Goal: Navigation & Orientation: Understand site structure

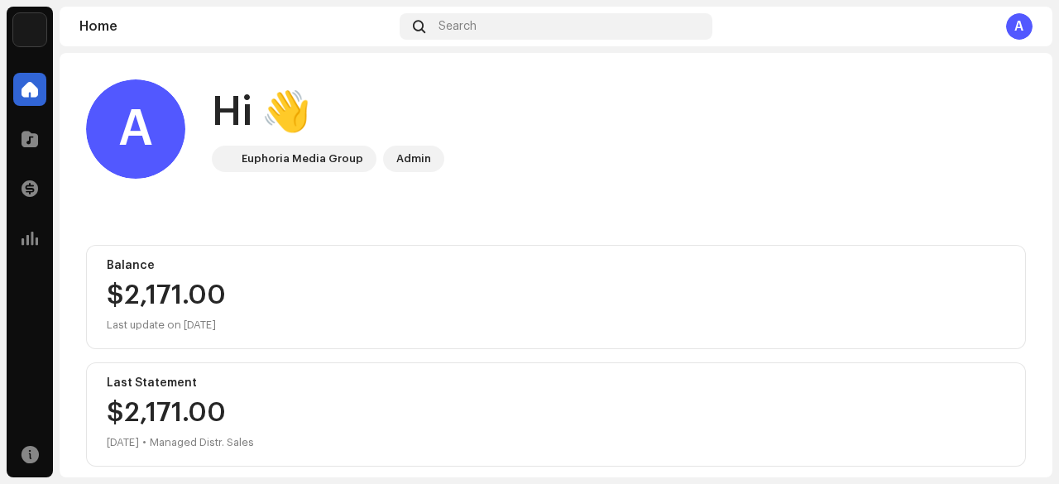
scroll to position [14, 0]
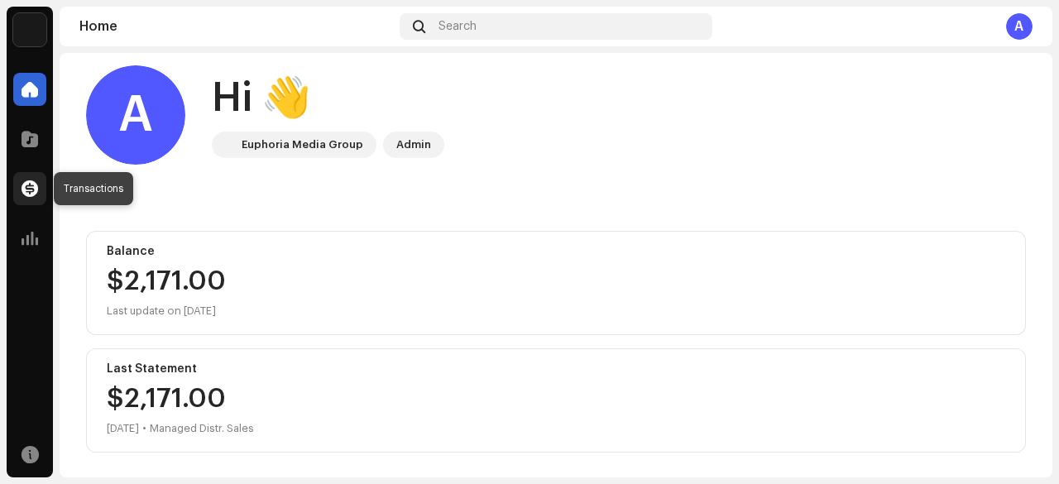
click at [31, 189] on span at bounding box center [30, 188] width 17 height 13
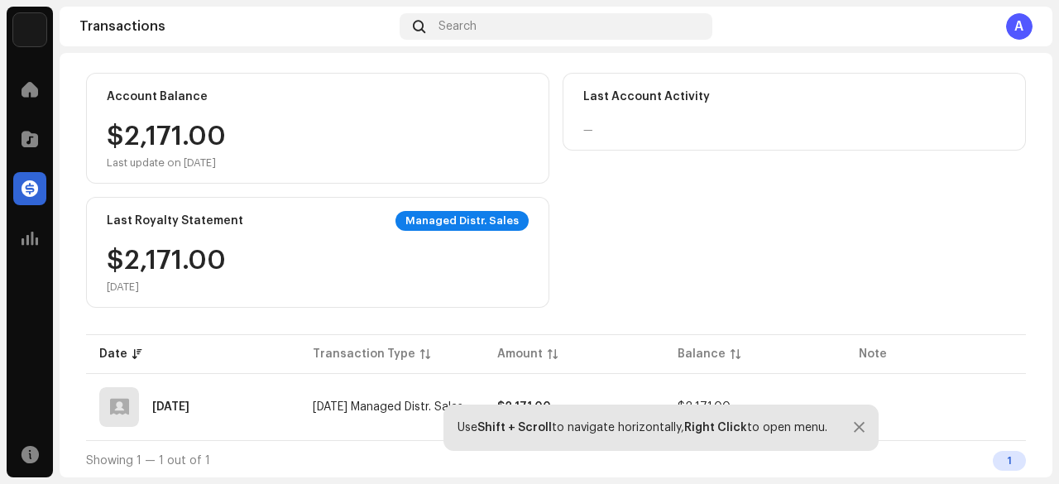
scroll to position [139, 0]
click at [856, 431] on div at bounding box center [859, 427] width 11 height 13
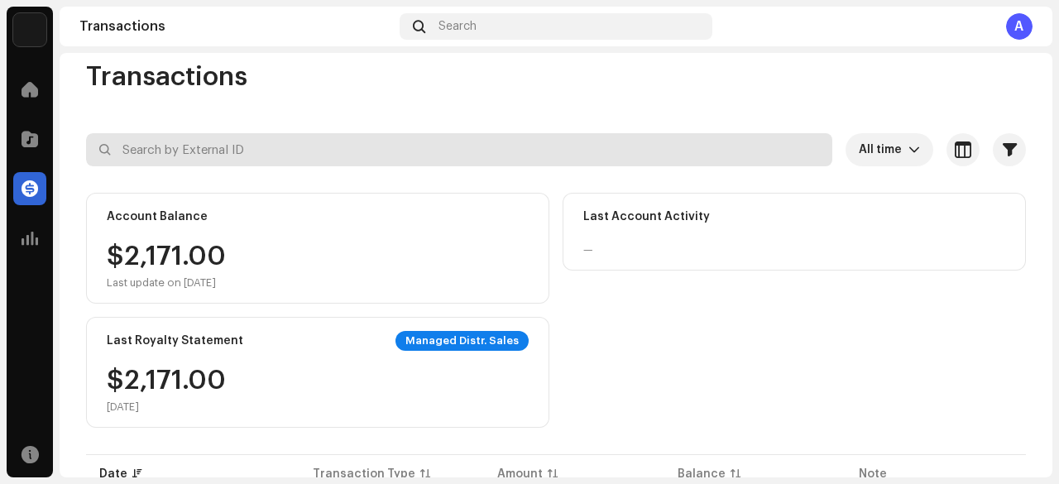
scroll to position [0, 0]
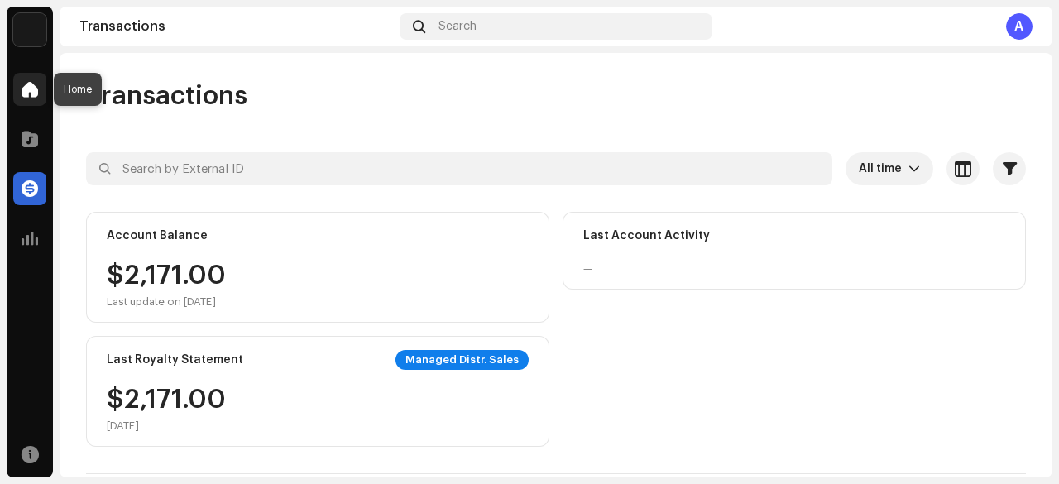
click at [33, 92] on span at bounding box center [30, 89] width 17 height 13
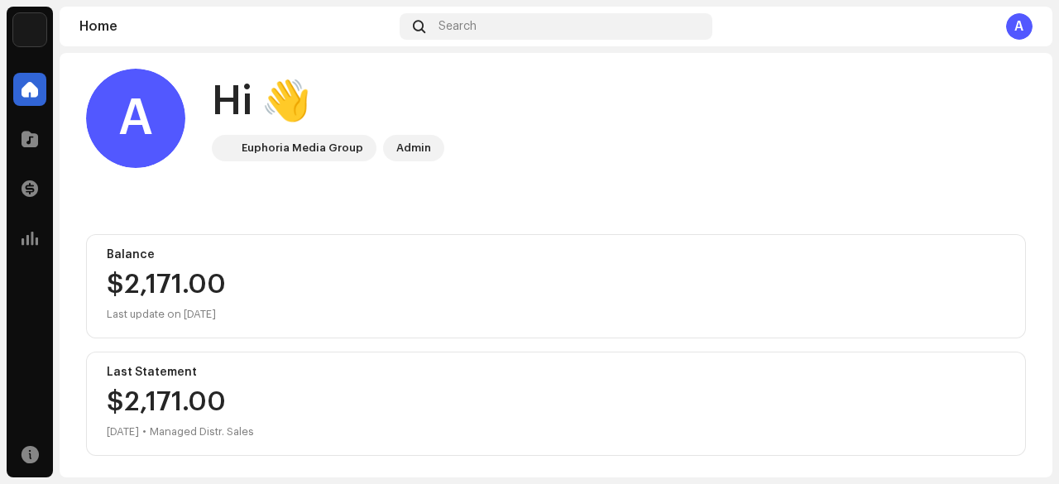
scroll to position [14, 0]
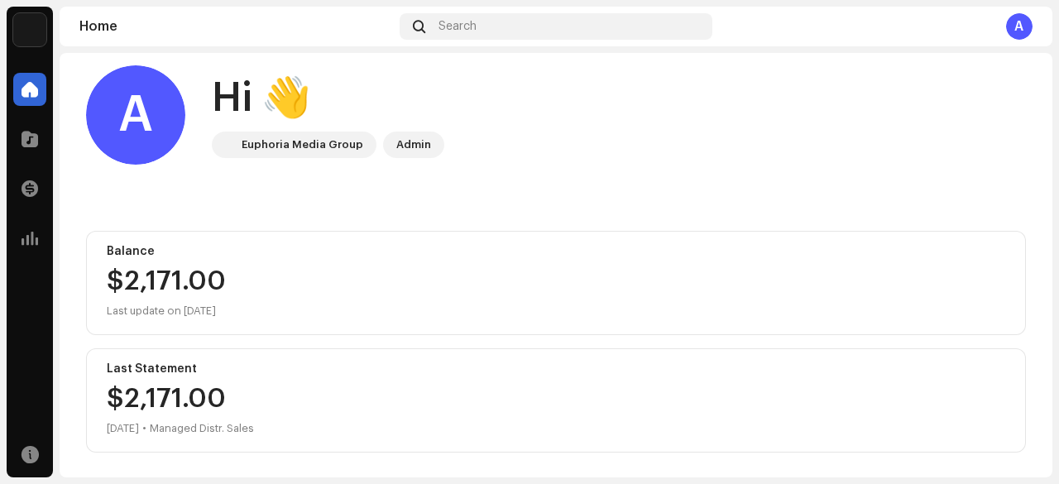
click at [131, 280] on div "$2,171.00" at bounding box center [556, 281] width 899 height 26
click at [31, 142] on span at bounding box center [30, 138] width 17 height 13
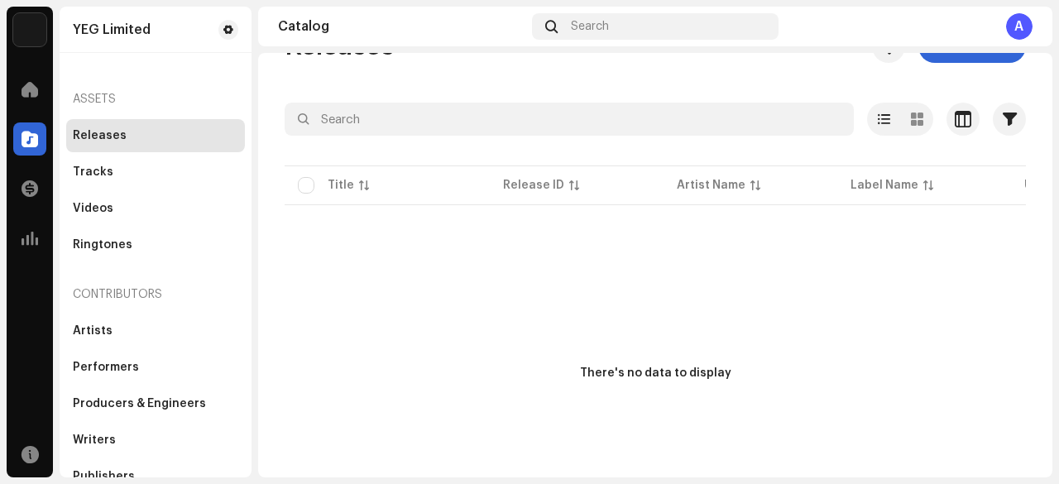
scroll to position [83, 0]
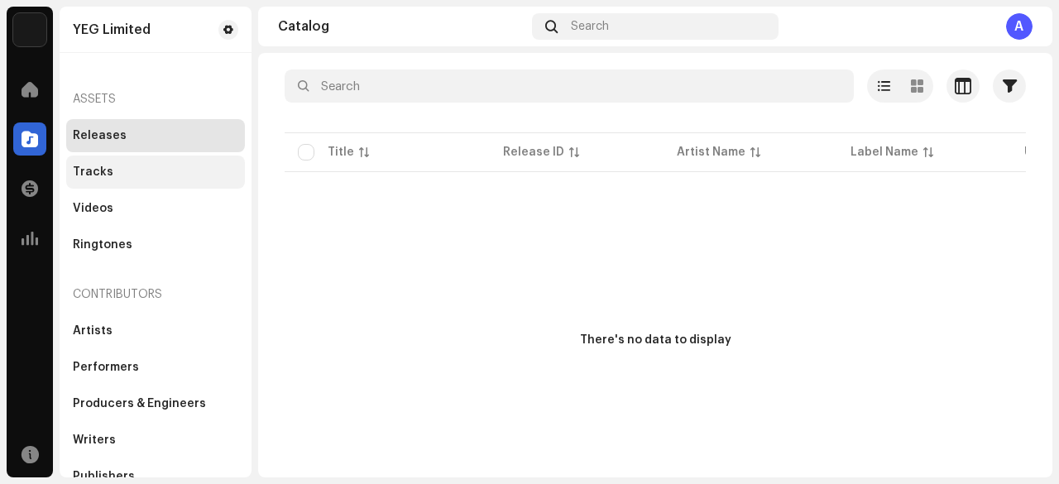
click at [106, 174] on div "Tracks" at bounding box center [93, 171] width 41 height 13
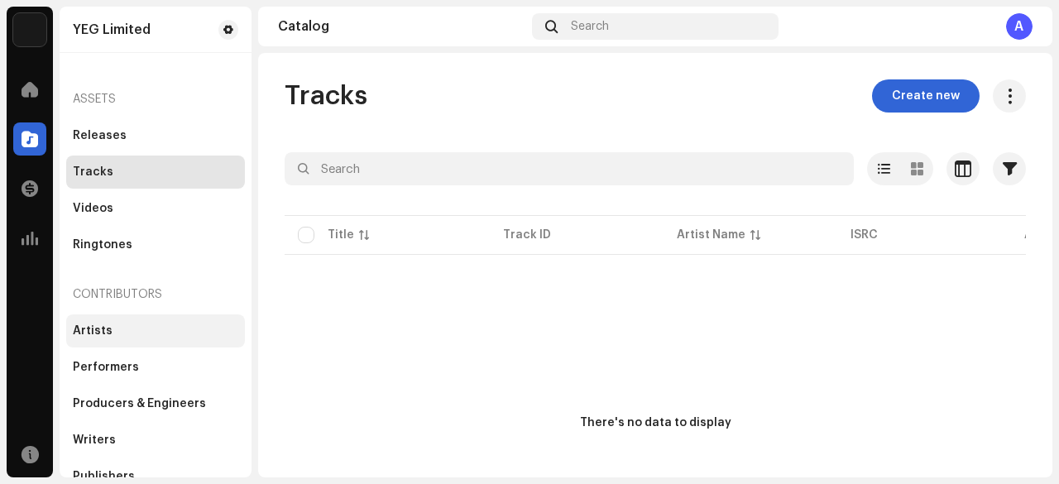
click at [98, 333] on div "Artists" at bounding box center [93, 330] width 40 height 13
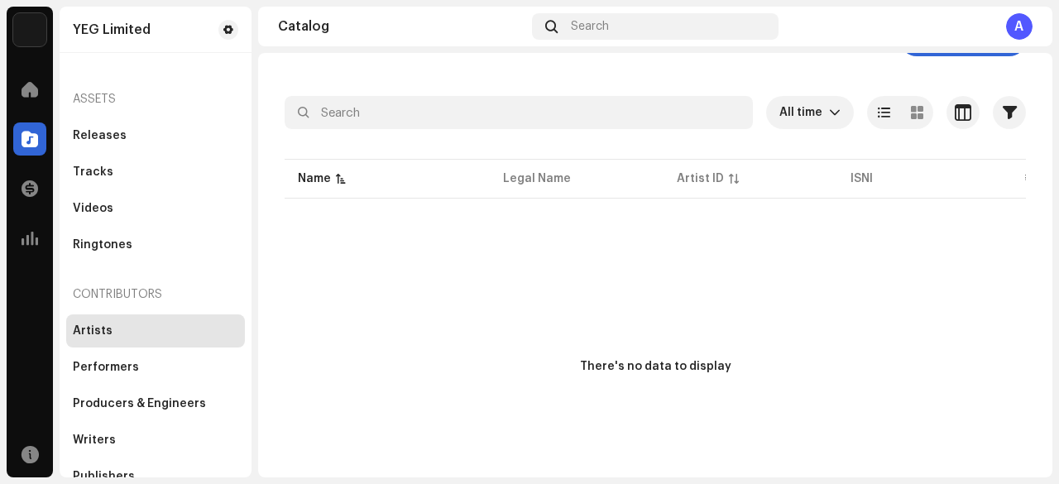
scroll to position [83, 0]
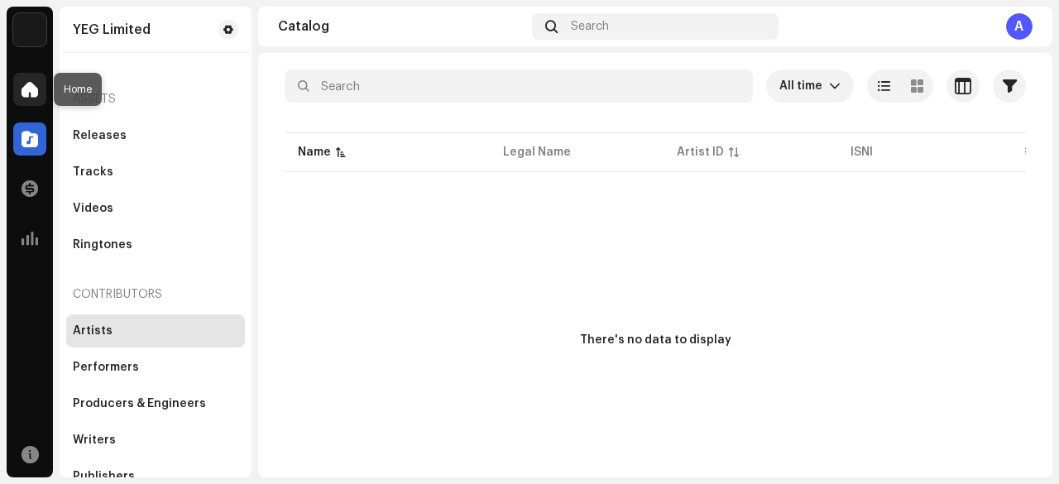
click at [25, 87] on span at bounding box center [30, 89] width 17 height 13
